Goal: Information Seeking & Learning: Learn about a topic

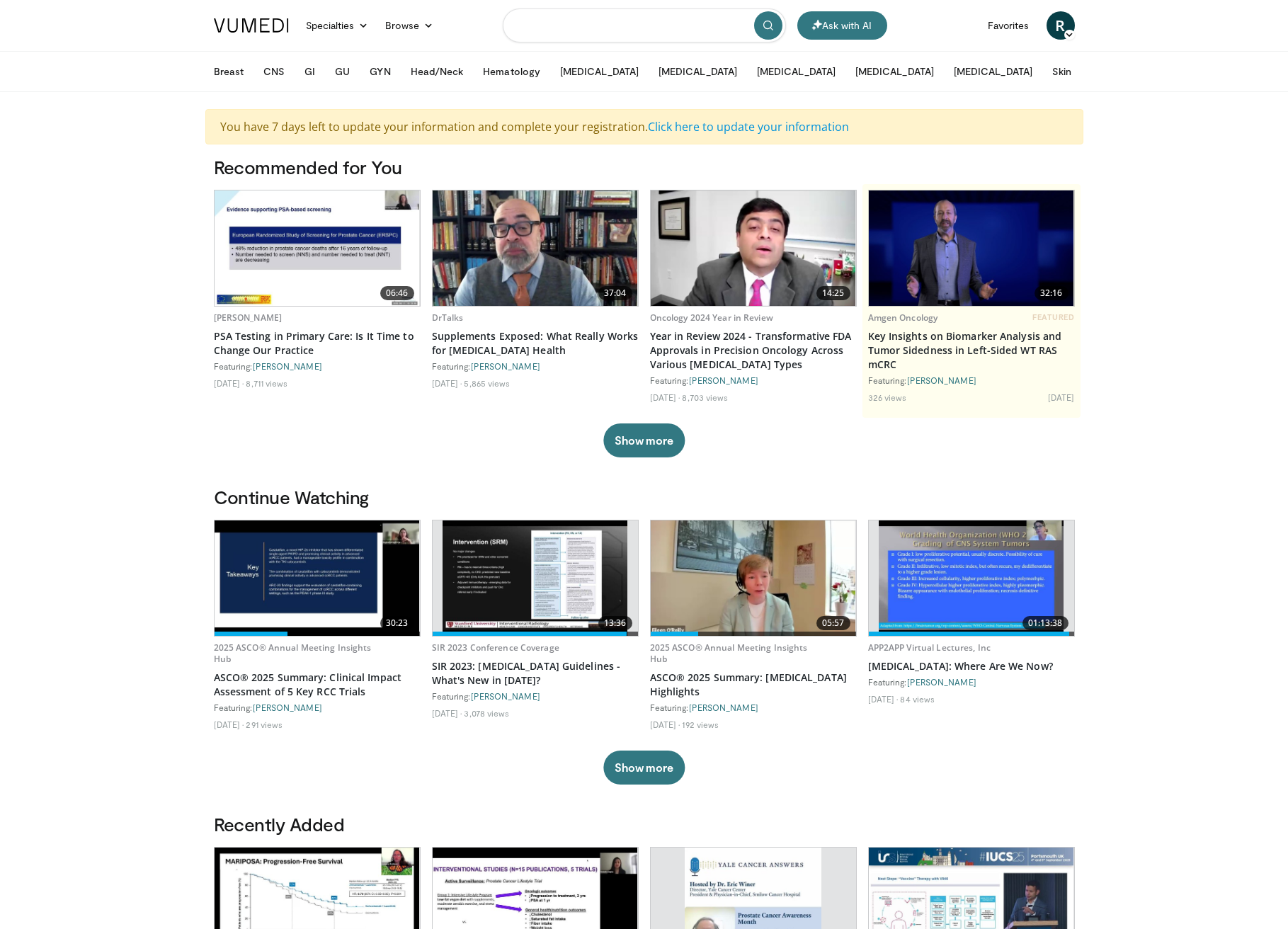
click at [564, 20] on input "Search topics, interventions" at bounding box center [644, 26] width 283 height 34
type input "**********"
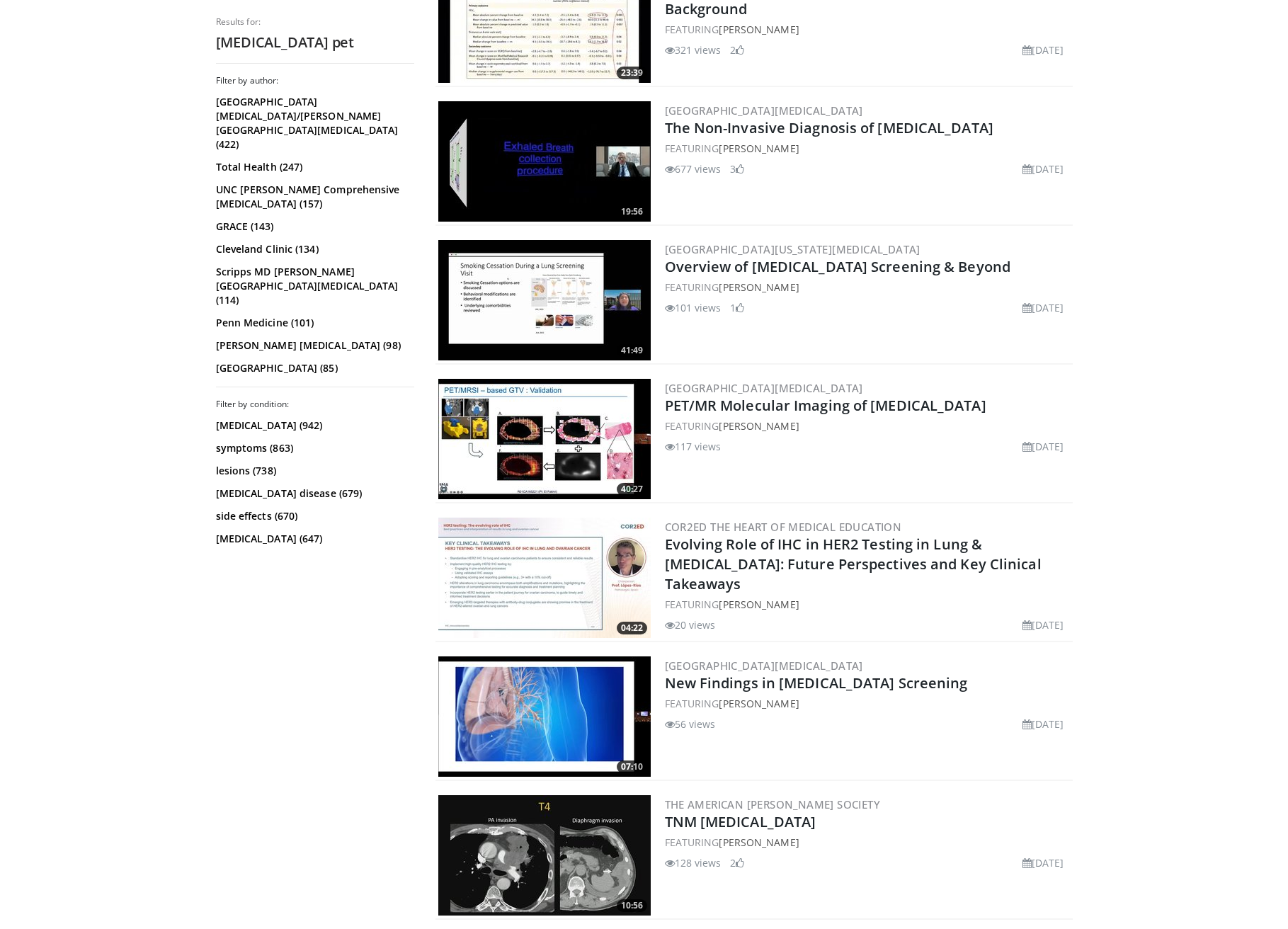
scroll to position [3200, 0]
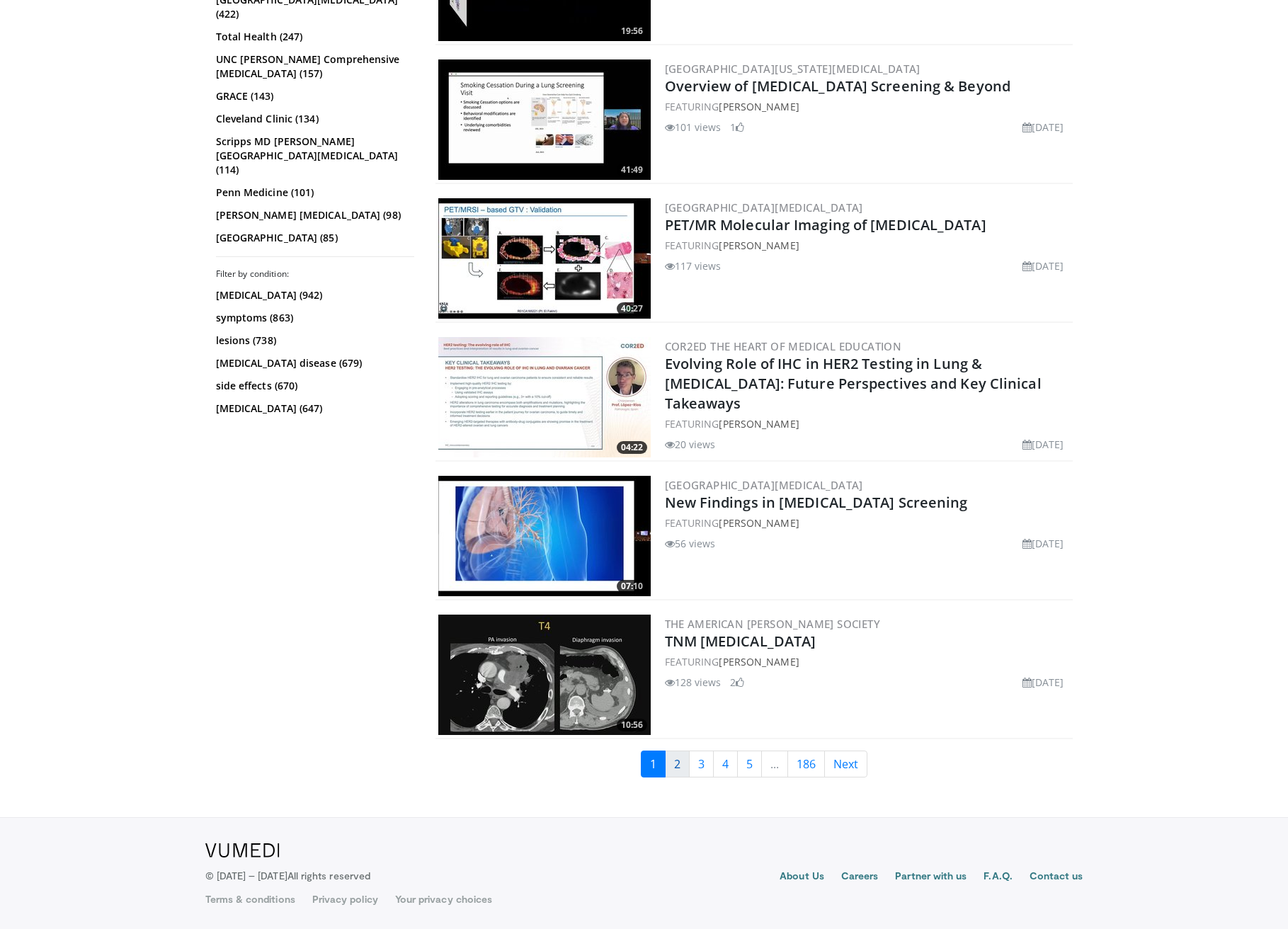
click at [672, 770] on link "2" at bounding box center [677, 764] width 25 height 27
